Goal: Task Accomplishment & Management: Manage account settings

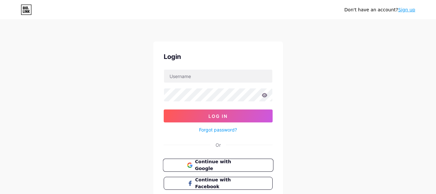
click at [252, 163] on button "Continue with Google" at bounding box center [218, 165] width 110 height 13
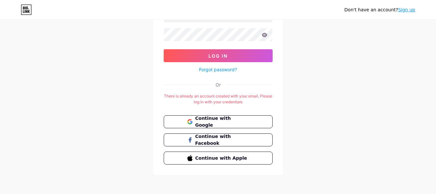
scroll to position [62, 0]
